Goal: Information Seeking & Learning: Learn about a topic

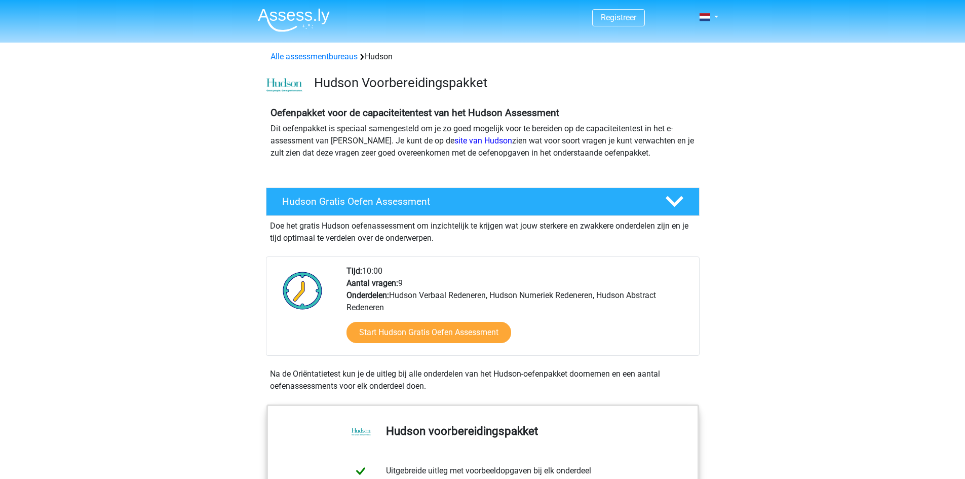
scroll to position [152, 0]
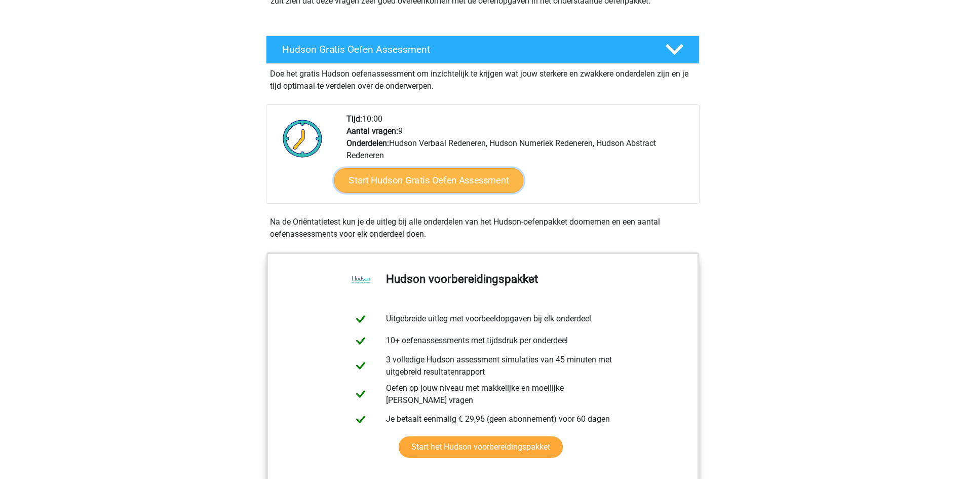
click at [391, 182] on link "Start Hudson Gratis Oefen Assessment" at bounding box center [428, 180] width 189 height 24
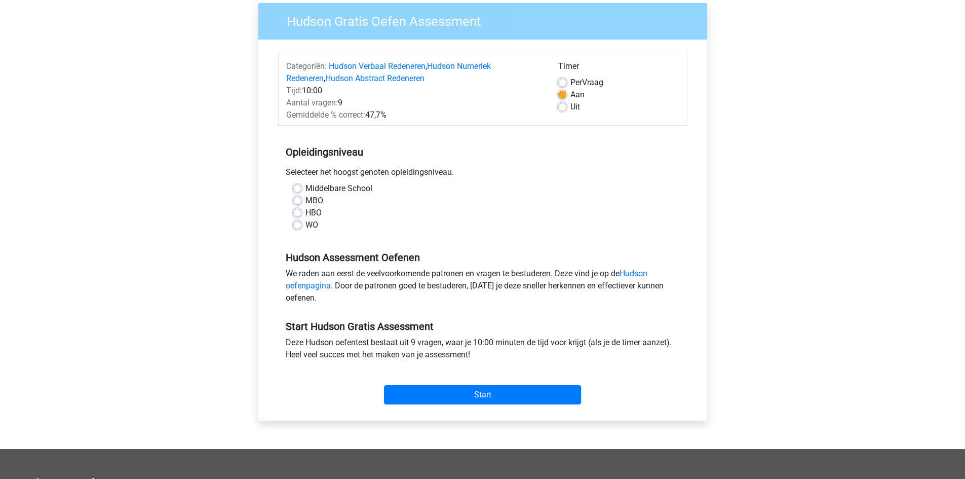
scroll to position [51, 0]
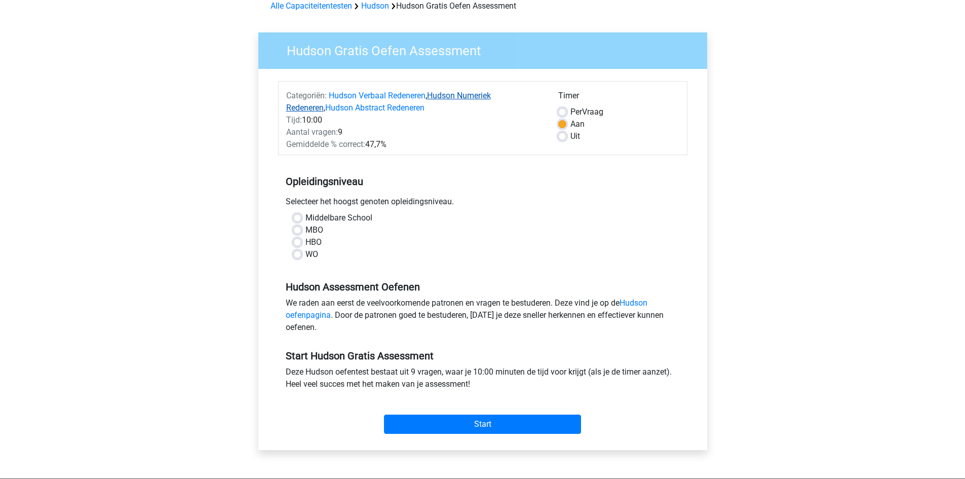
click at [476, 96] on link "Hudson Numeriek Redeneren" at bounding box center [388, 102] width 205 height 22
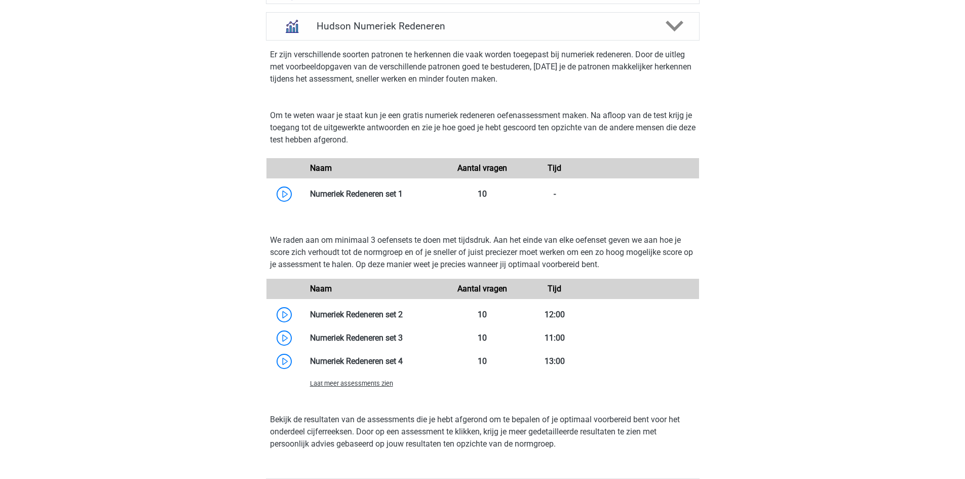
scroll to position [769, 0]
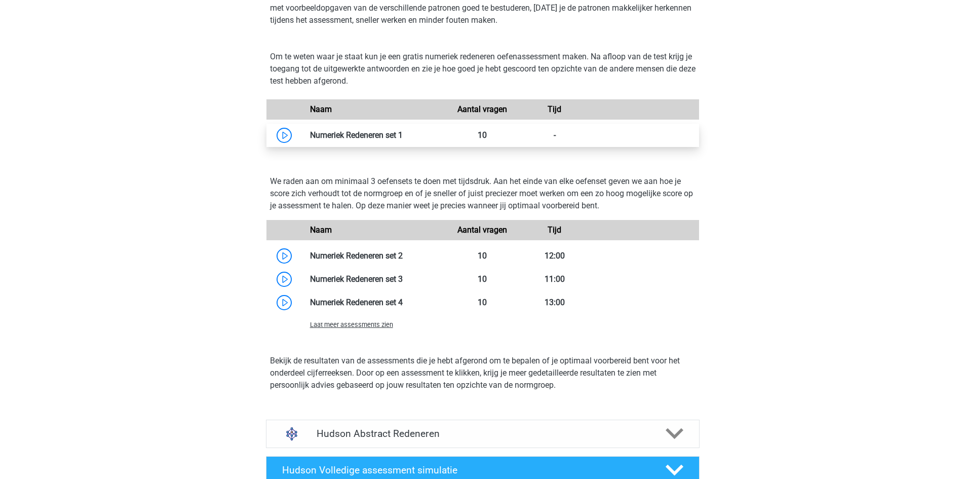
click at [403, 134] on link at bounding box center [403, 135] width 0 height 10
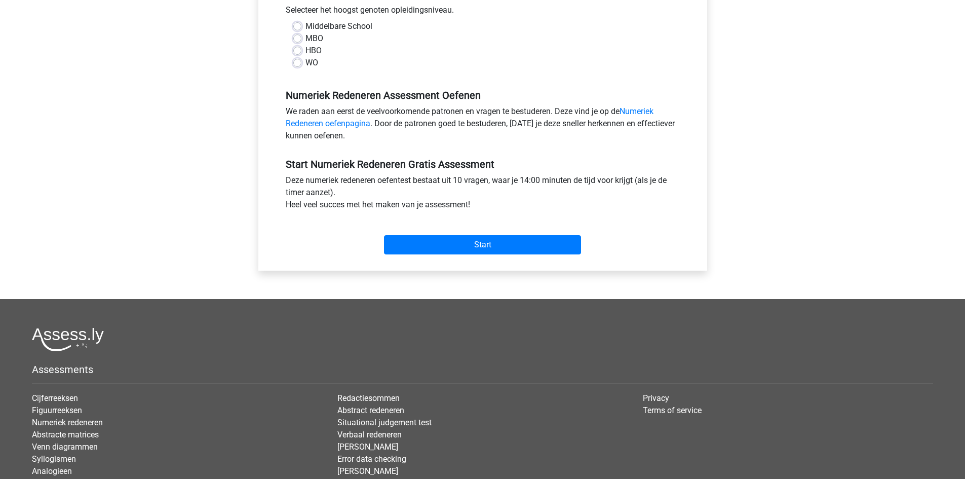
scroll to position [51, 0]
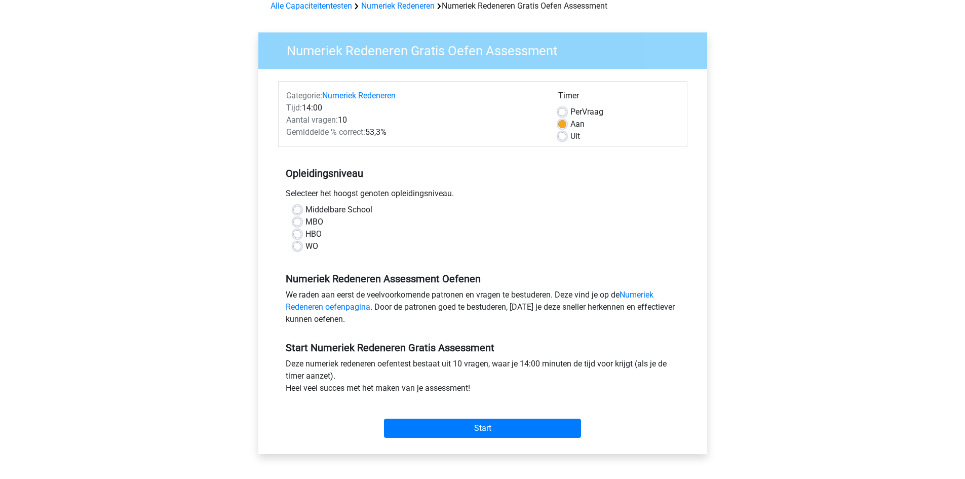
click at [572, 112] on span "Per" at bounding box center [577, 112] width 12 height 10
click at [566, 112] on input "Per Vraag" at bounding box center [562, 111] width 8 height 10
radio input "true"
click at [311, 106] on div "Tijd: 14:00" at bounding box center [415, 108] width 272 height 12
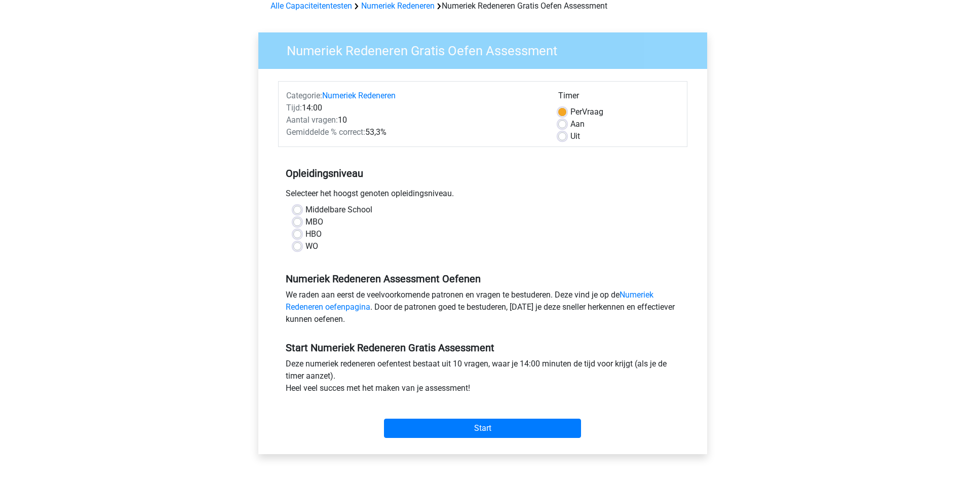
click at [378, 118] on div "Aantal vragen: 10" at bounding box center [415, 120] width 272 height 12
click at [301, 234] on div "HBO" at bounding box center [482, 234] width 379 height 12
click at [306, 234] on label "HBO" at bounding box center [314, 234] width 16 height 12
click at [298, 234] on input "HBO" at bounding box center [297, 233] width 8 height 10
radio input "true"
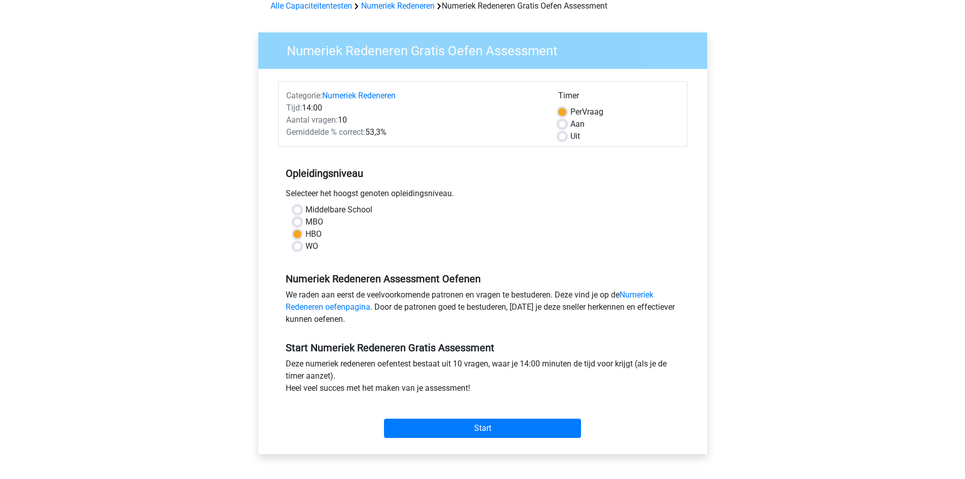
click at [306, 222] on label "MBO" at bounding box center [315, 222] width 18 height 12
click at [298, 222] on input "MBO" at bounding box center [297, 221] width 8 height 10
radio input "true"
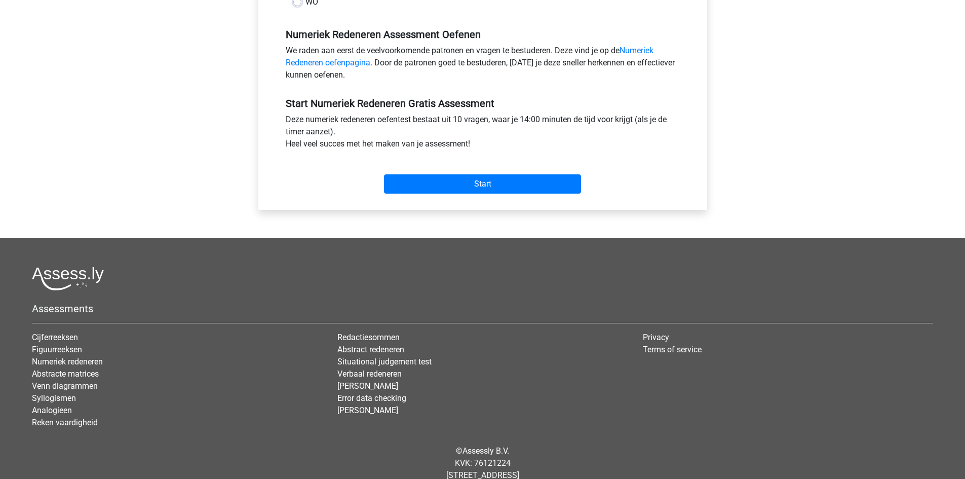
scroll to position [322, 0]
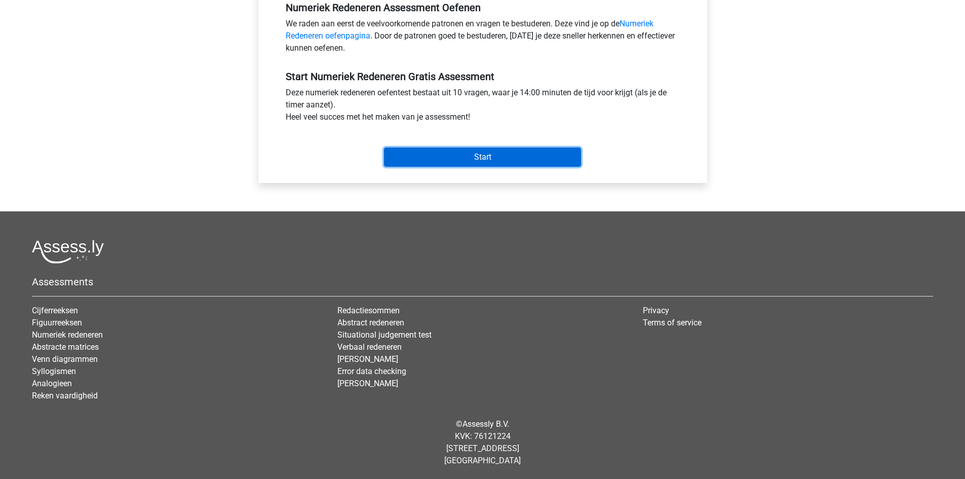
click at [463, 155] on input "Start" at bounding box center [482, 156] width 197 height 19
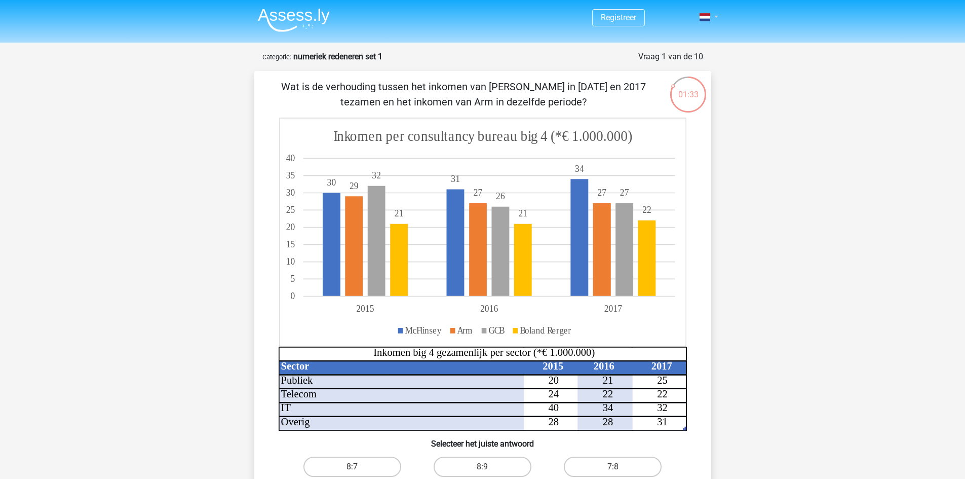
click at [707, 16] on span at bounding box center [705, 17] width 11 height 8
click at [713, 20] on link at bounding box center [706, 17] width 20 height 12
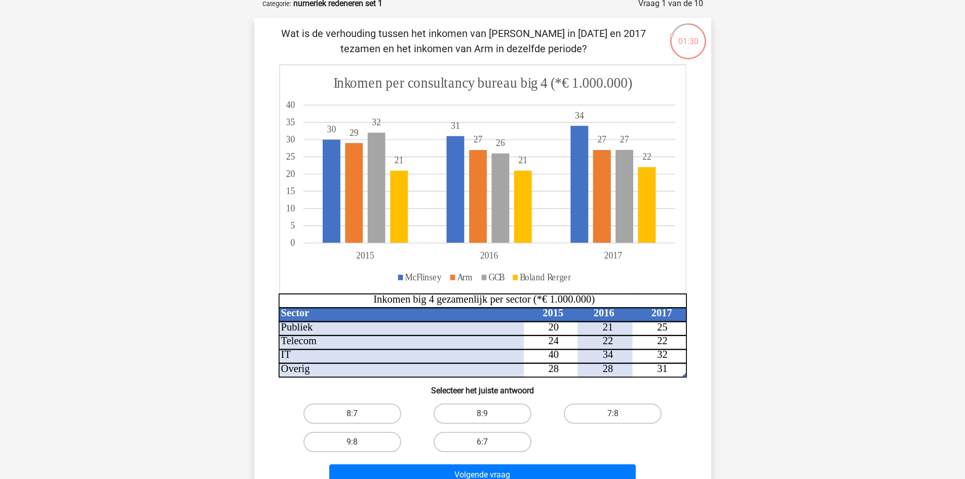
scroll to position [51, 0]
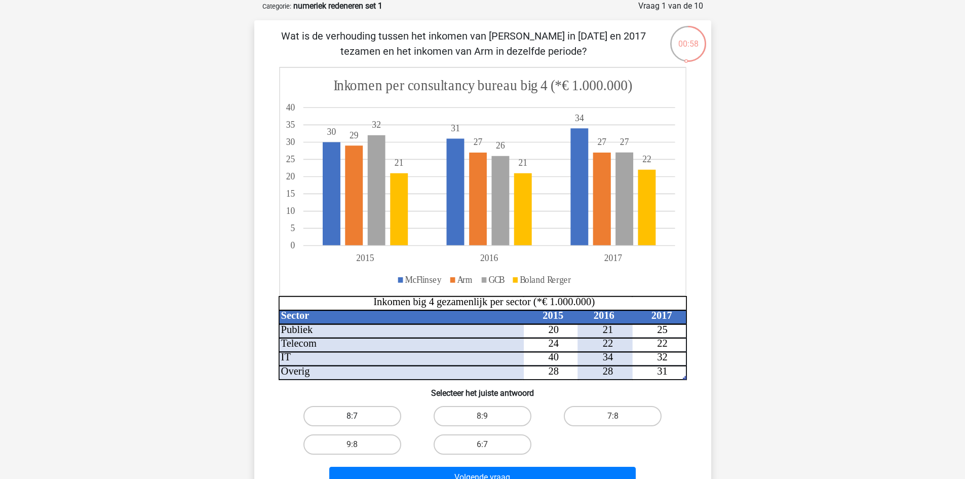
click at [350, 415] on label "8:7" at bounding box center [352, 416] width 98 height 20
click at [352, 416] on input "8:7" at bounding box center [355, 419] width 7 height 7
radio input "true"
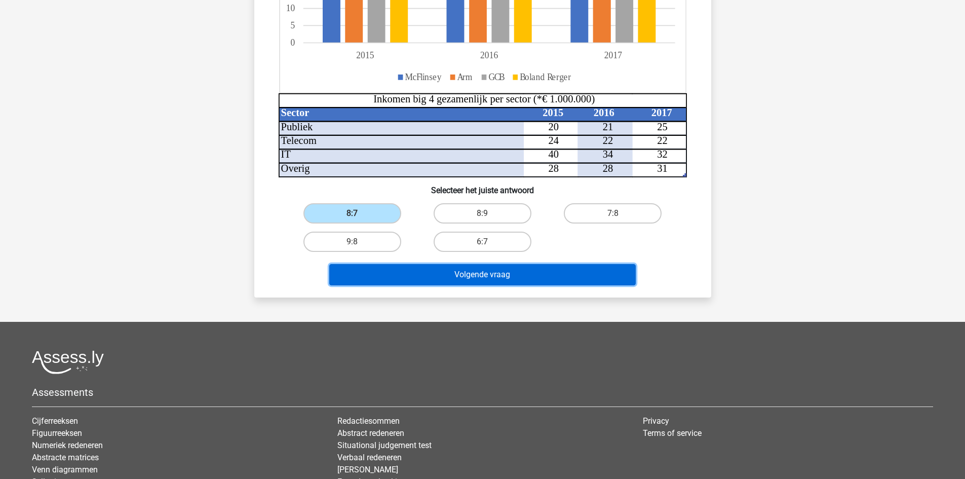
click at [472, 264] on button "Volgende vraag" at bounding box center [482, 274] width 307 height 21
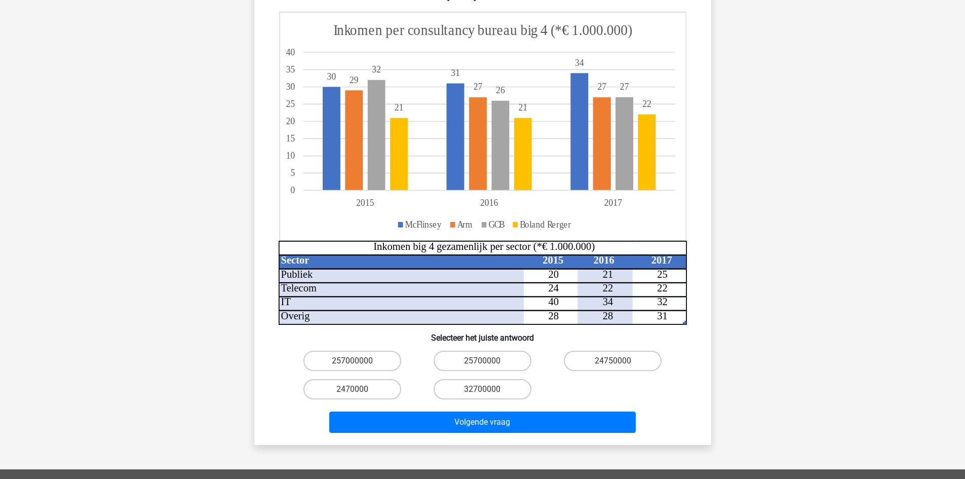
scroll to position [355, 0]
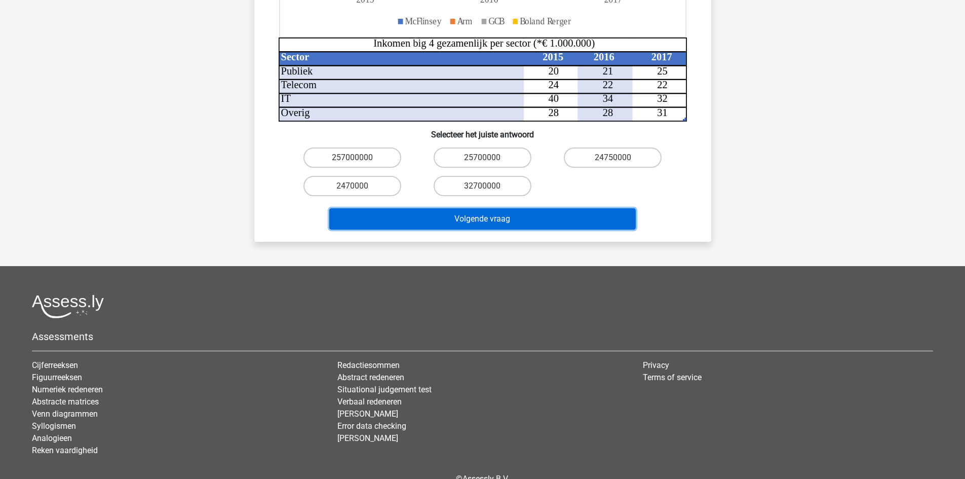
click at [482, 214] on button "Volgende vraag" at bounding box center [482, 218] width 307 height 21
click at [480, 210] on button "Volgende vraag" at bounding box center [482, 218] width 307 height 21
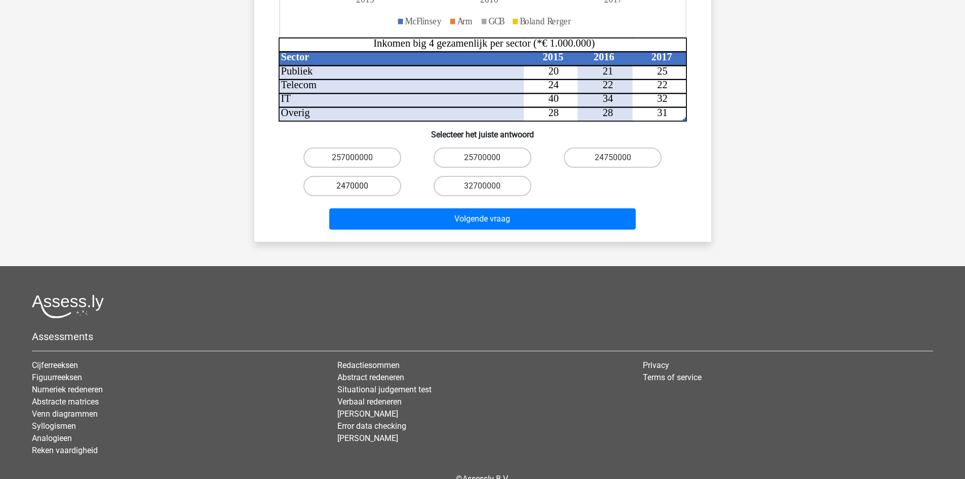
click at [377, 176] on label "2470000" at bounding box center [352, 186] width 98 height 20
click at [359, 186] on input "2470000" at bounding box center [355, 189] width 7 height 7
radio input "true"
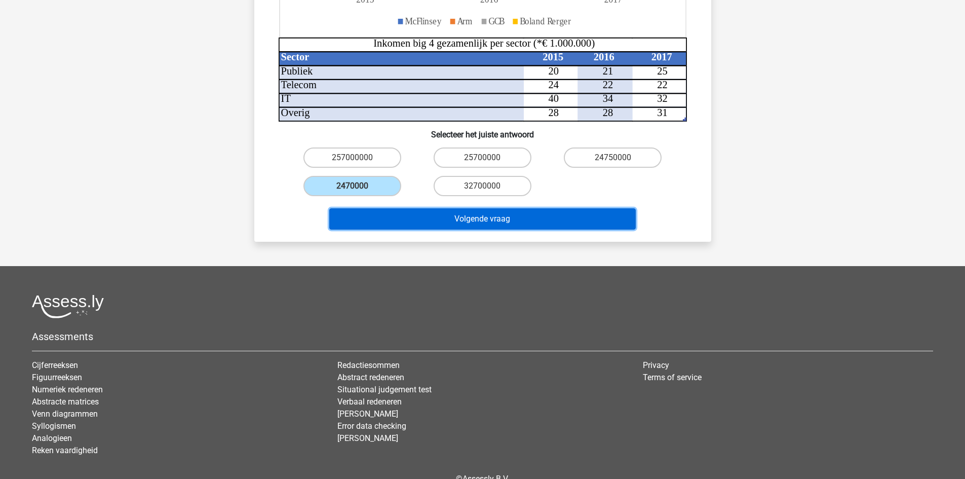
click at [432, 208] on button "Volgende vraag" at bounding box center [482, 218] width 307 height 21
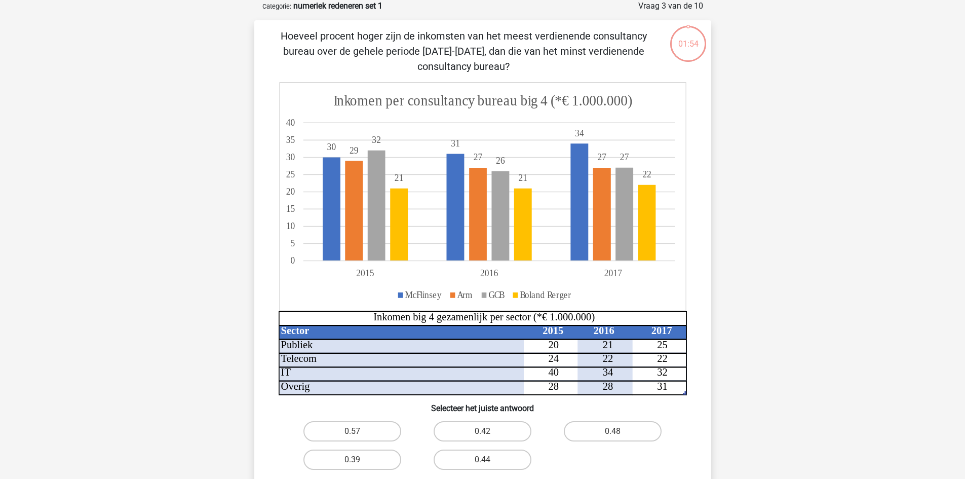
click at [491, 423] on label "0.42" at bounding box center [483, 431] width 98 height 20
click at [489, 431] on input "0.42" at bounding box center [485, 434] width 7 height 7
radio input "true"
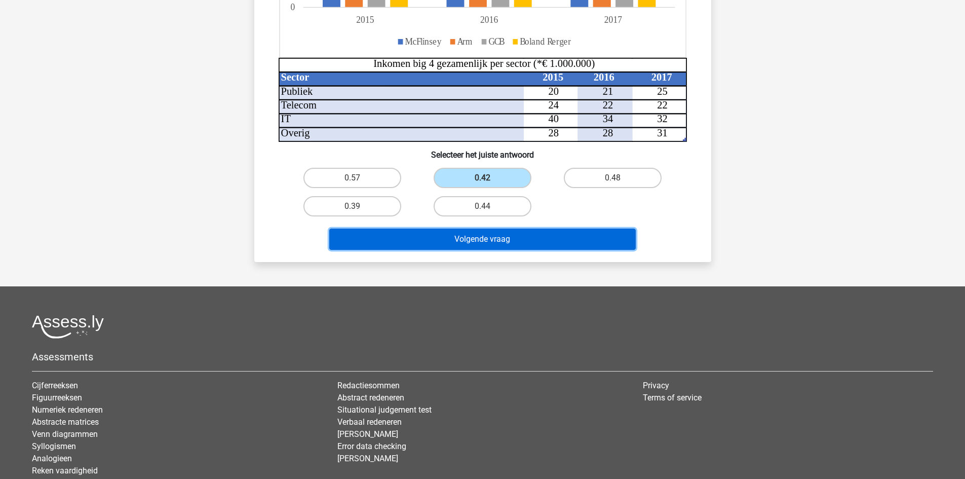
click at [482, 241] on button "Volgende vraag" at bounding box center [482, 239] width 307 height 21
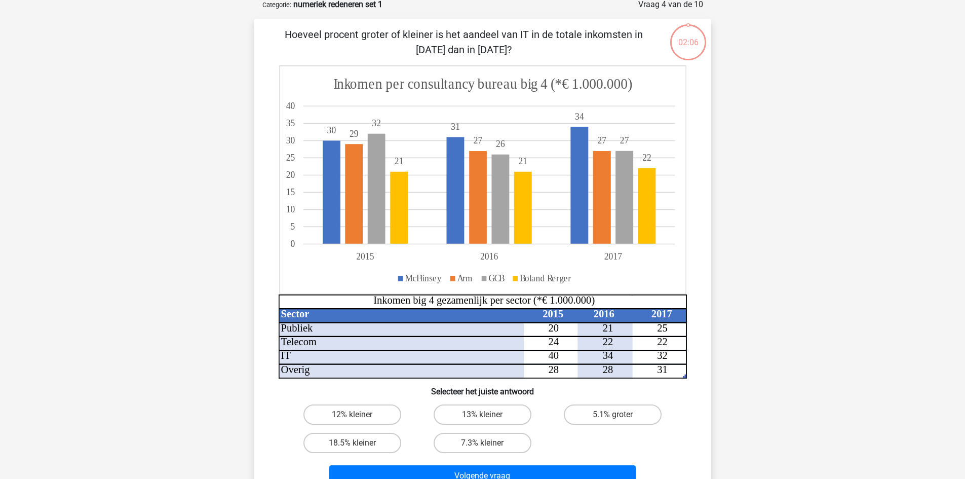
scroll to position [51, 0]
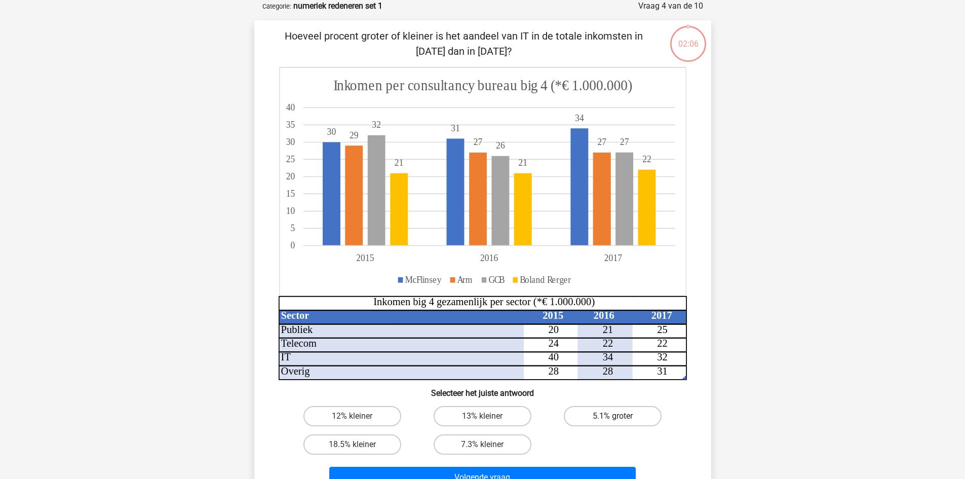
drag, startPoint x: 630, startPoint y: 426, endPoint x: 621, endPoint y: 423, distance: 9.0
click at [627, 425] on label "5.1% groter" at bounding box center [613, 416] width 98 height 20
click at [620, 423] on input "5.1% groter" at bounding box center [616, 419] width 7 height 7
radio input "true"
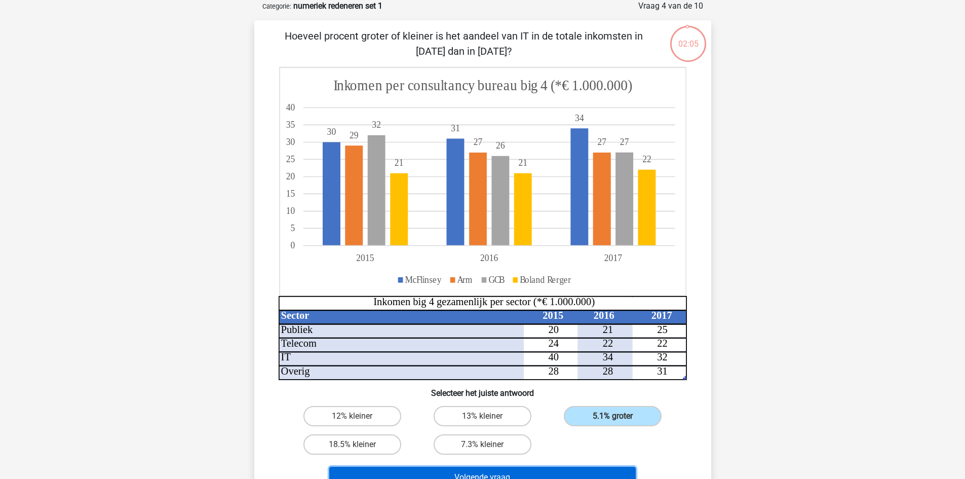
click at [557, 474] on button "Volgende vraag" at bounding box center [482, 477] width 307 height 21
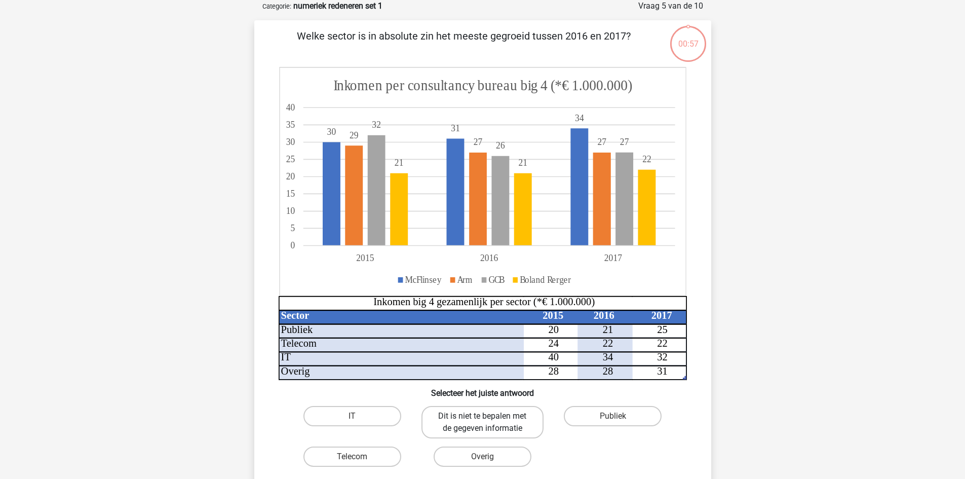
click at [496, 418] on label "Dit is niet te bepalen met de gegeven informatie" at bounding box center [483, 422] width 122 height 32
click at [489, 418] on input "Dit is niet te bepalen met de gegeven informatie" at bounding box center [485, 419] width 7 height 7
radio input "true"
click at [508, 469] on div "Overig" at bounding box center [482, 456] width 130 height 28
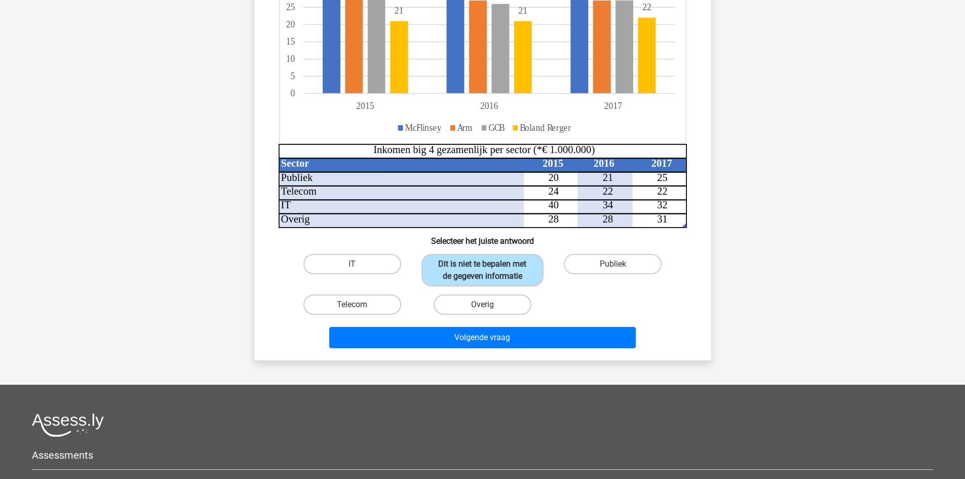
click at [487, 353] on div "Welke sector is in absolute zin het meeste gegroeid tussen 2016 en 2017? Sector…" at bounding box center [482, 114] width 457 height 492
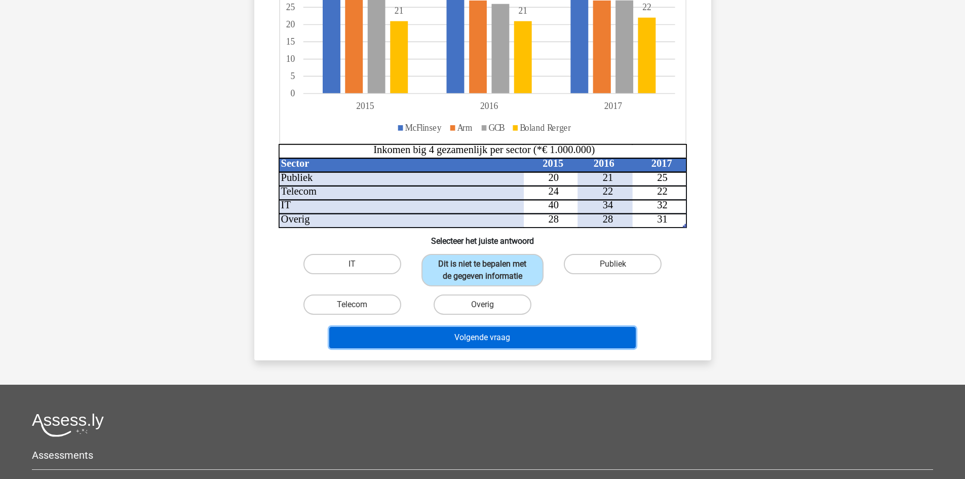
click at [487, 345] on button "Volgende vraag" at bounding box center [482, 337] width 307 height 21
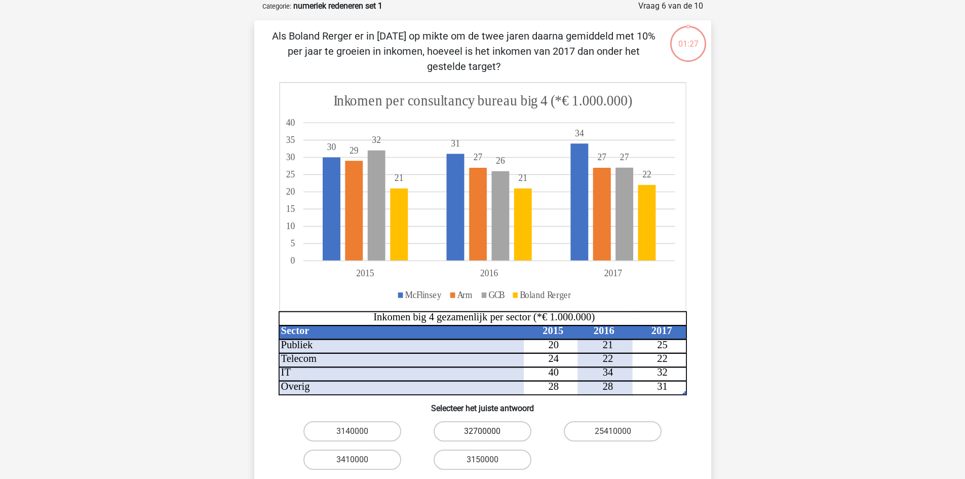
click at [487, 429] on label "32700000" at bounding box center [483, 431] width 98 height 20
click at [487, 431] on input "32700000" at bounding box center [485, 434] width 7 height 7
radio input "true"
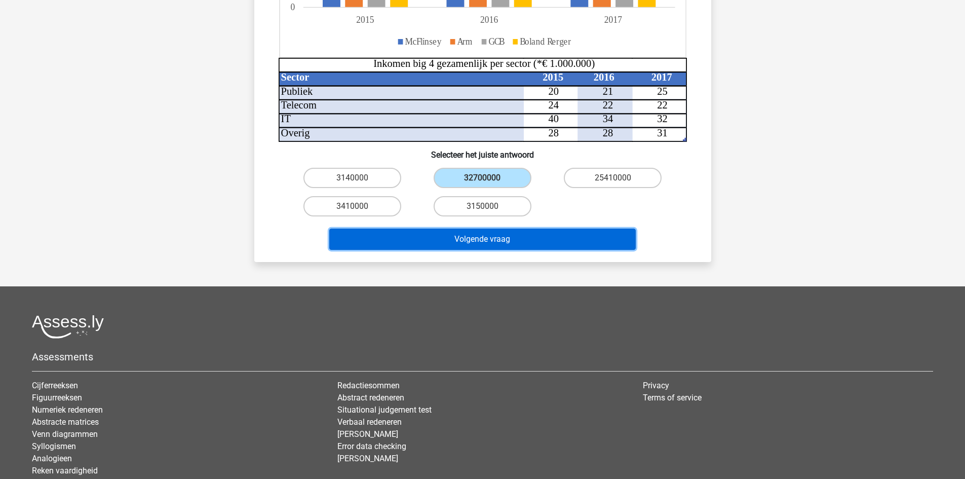
click at [497, 243] on button "Volgende vraag" at bounding box center [482, 239] width 307 height 21
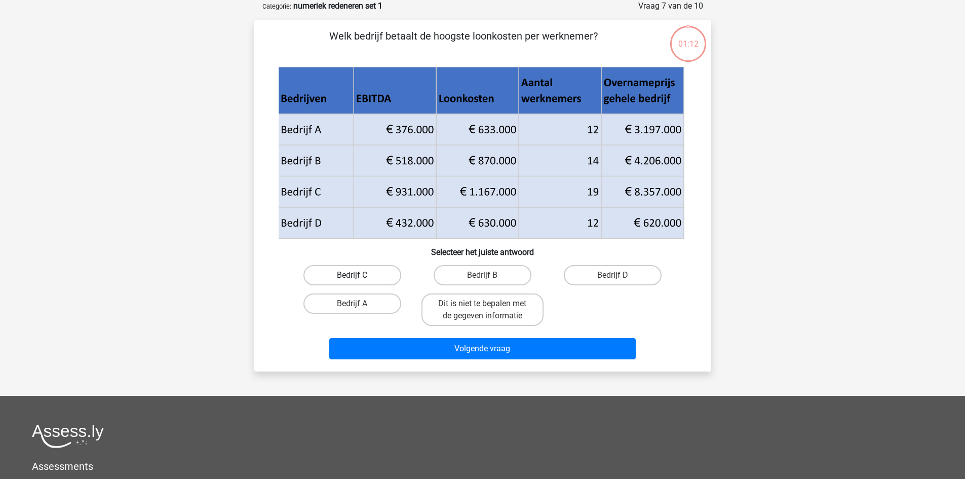
click at [350, 280] on label "Bedrijf C" at bounding box center [352, 275] width 98 height 20
click at [352, 280] on input "Bedrijf C" at bounding box center [355, 278] width 7 height 7
radio input "true"
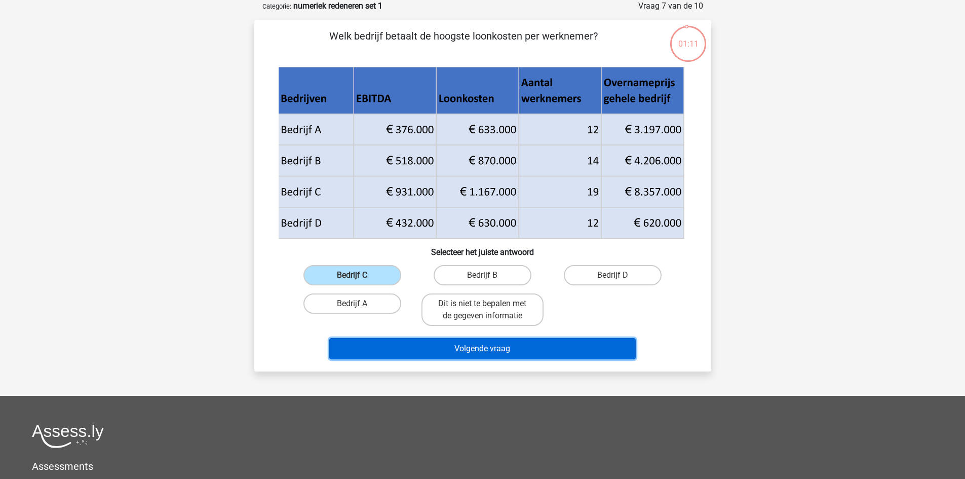
click at [417, 339] on button "Volgende vraag" at bounding box center [482, 348] width 307 height 21
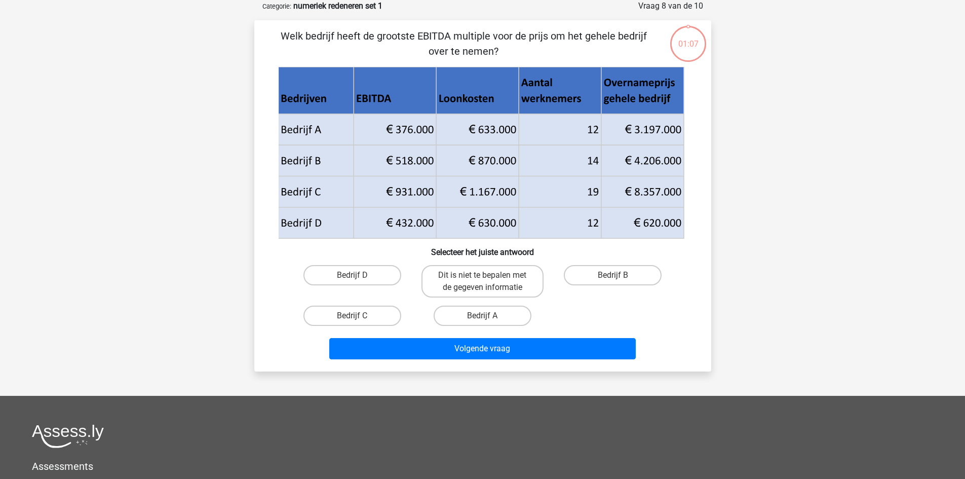
click at [464, 303] on div "Bedrijf A" at bounding box center [482, 315] width 130 height 28
drag, startPoint x: 466, startPoint y: 314, endPoint x: 471, endPoint y: 322, distance: 9.4
click at [467, 314] on label "Bedrijf A" at bounding box center [483, 316] width 98 height 20
click at [482, 316] on input "Bedrijf A" at bounding box center [485, 319] width 7 height 7
radio input "true"
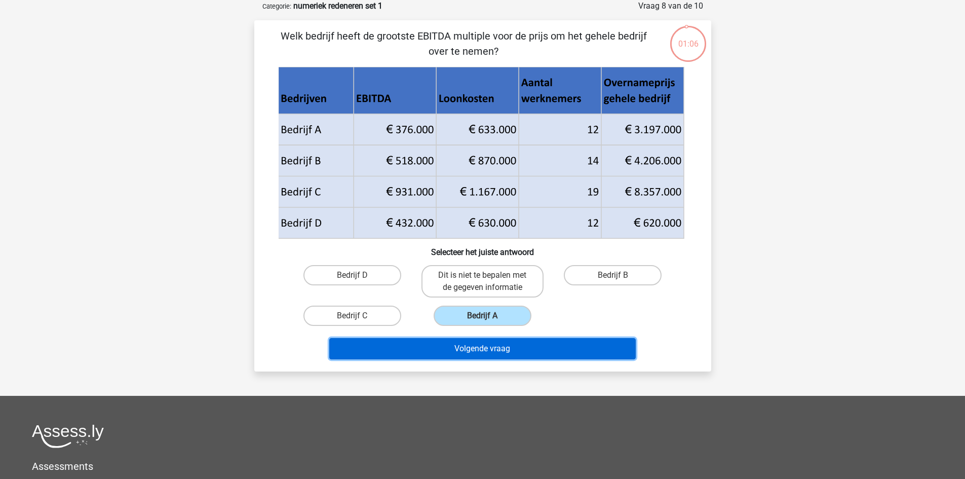
click at [489, 355] on button "Volgende vraag" at bounding box center [482, 348] width 307 height 21
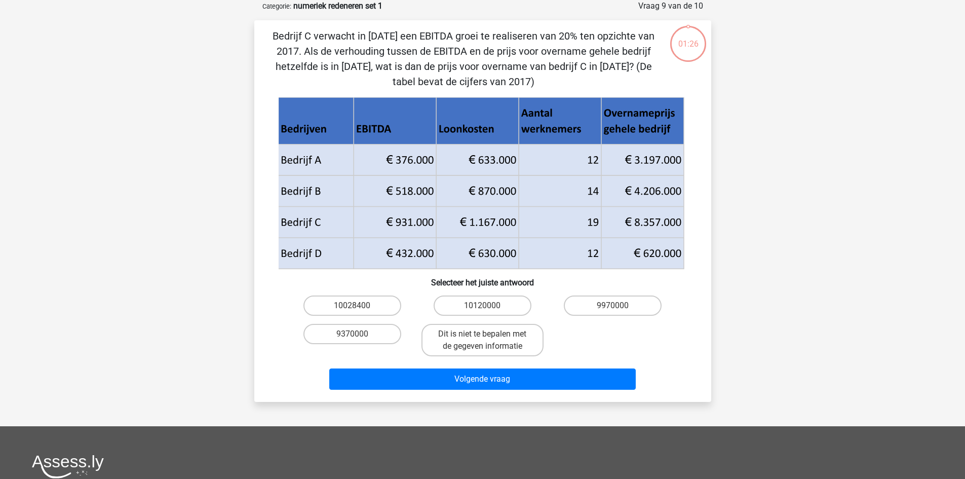
click at [484, 320] on div "Dit is niet te bepalen met de gegeven informatie" at bounding box center [482, 340] width 130 height 41
click at [484, 300] on label "10120000" at bounding box center [483, 305] width 98 height 20
click at [484, 306] on input "10120000" at bounding box center [485, 309] width 7 height 7
radio input "true"
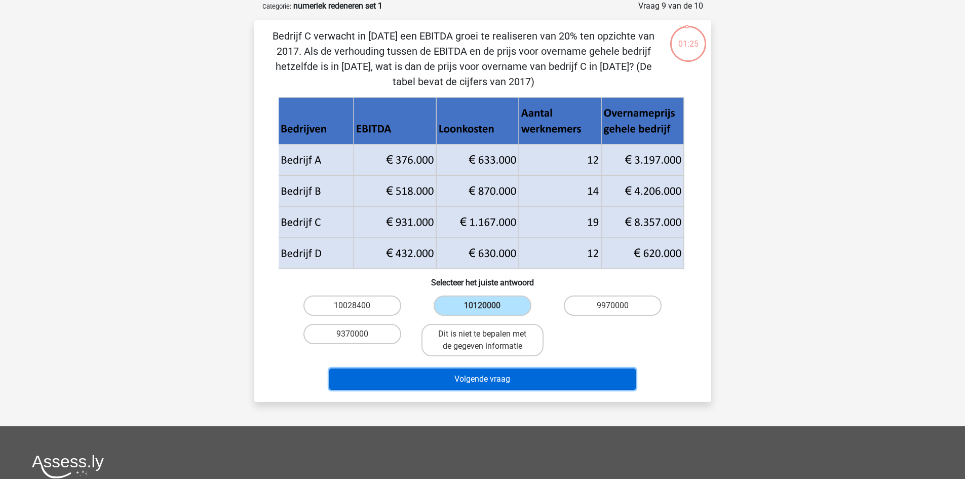
click at [507, 382] on button "Volgende vraag" at bounding box center [482, 378] width 307 height 21
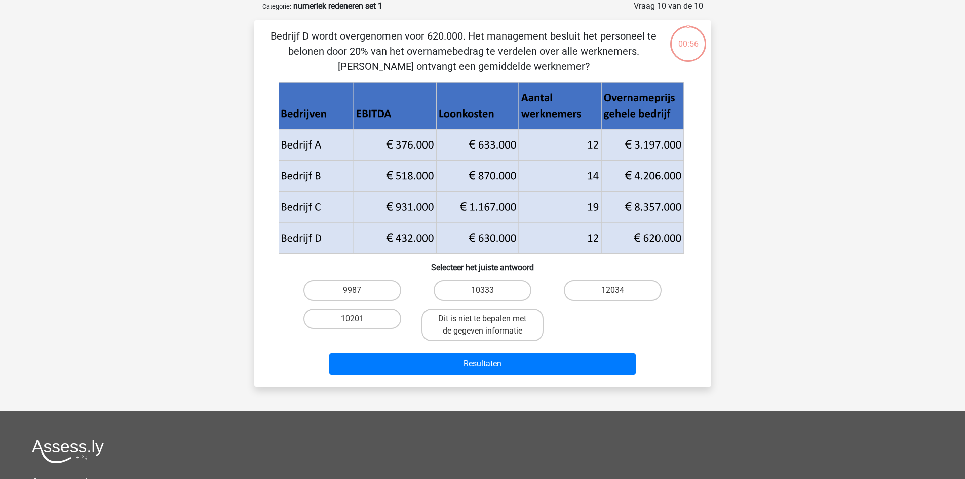
click at [599, 321] on div "9987 10333 12034 10201 Dit is niet te bepalen met de gegeven informatie" at bounding box center [482, 310] width 391 height 69
click at [596, 290] on label "12034" at bounding box center [613, 290] width 98 height 20
click at [613, 290] on input "12034" at bounding box center [616, 293] width 7 height 7
radio input "true"
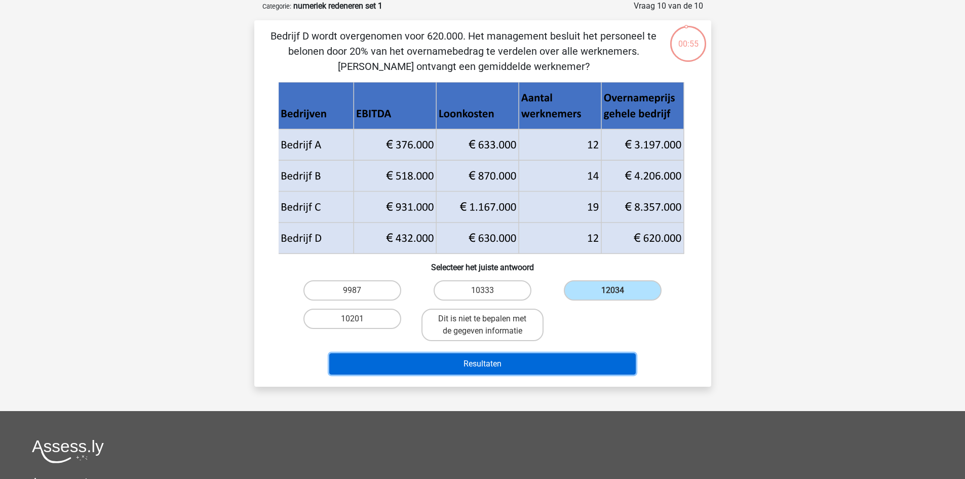
click at [569, 362] on button "Resultaten" at bounding box center [482, 363] width 307 height 21
